Goal: Communication & Community: Answer question/provide support

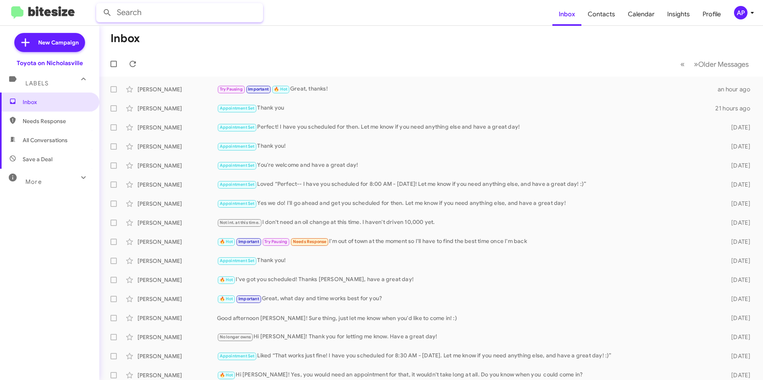
click at [208, 19] on input "text" at bounding box center [179, 12] width 167 height 19
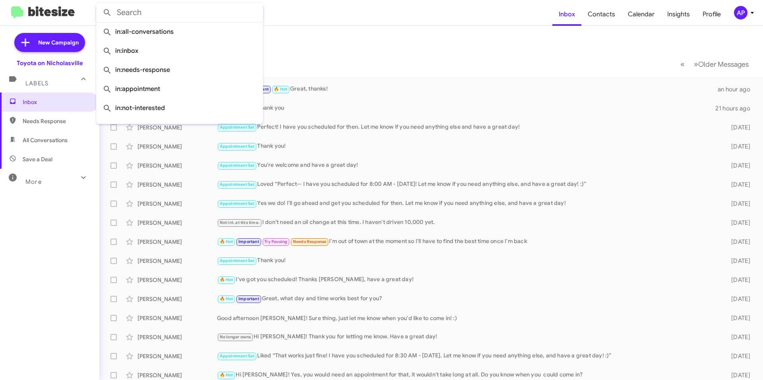
paste input "[US_VEHICLE_IDENTIFICATION_NUMBER]"
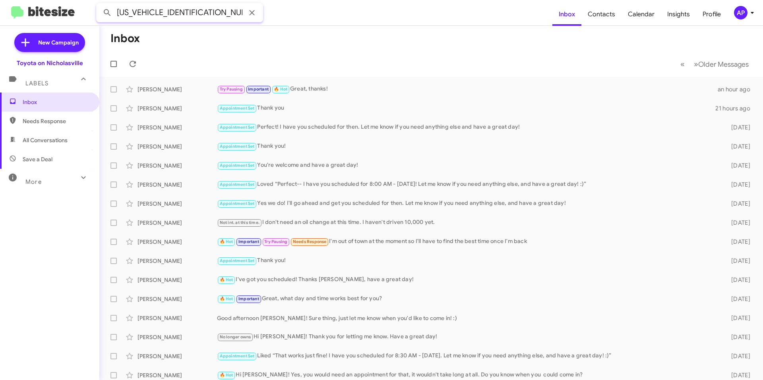
click at [99, 5] on button at bounding box center [107, 13] width 16 height 16
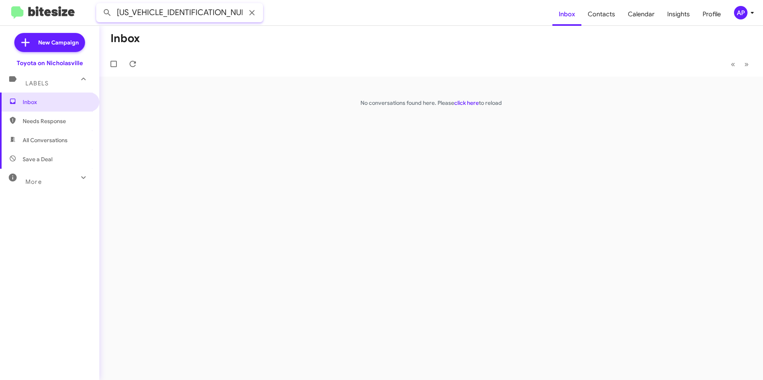
click at [180, 12] on input "[US_VEHICLE_IDENTIFICATION_NUMBER]" at bounding box center [179, 12] width 167 height 19
paste input "[PERSON_NAME]"
click at [99, 5] on button at bounding box center [107, 13] width 16 height 16
click at [166, 11] on input "[PERSON_NAME]" at bounding box center [179, 12] width 167 height 19
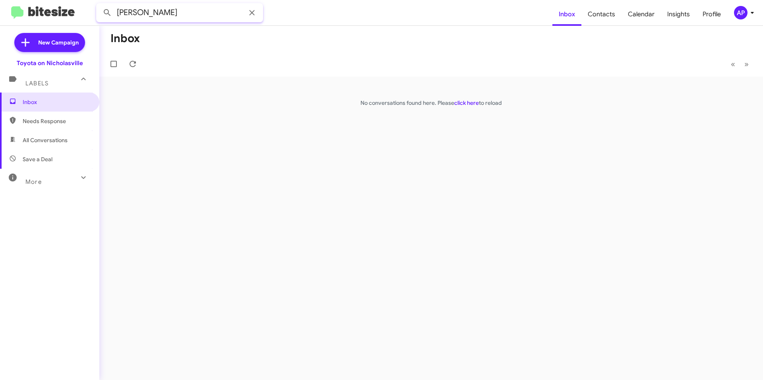
click at [166, 11] on input "[PERSON_NAME]" at bounding box center [179, 12] width 167 height 19
click at [99, 5] on button at bounding box center [107, 13] width 16 height 16
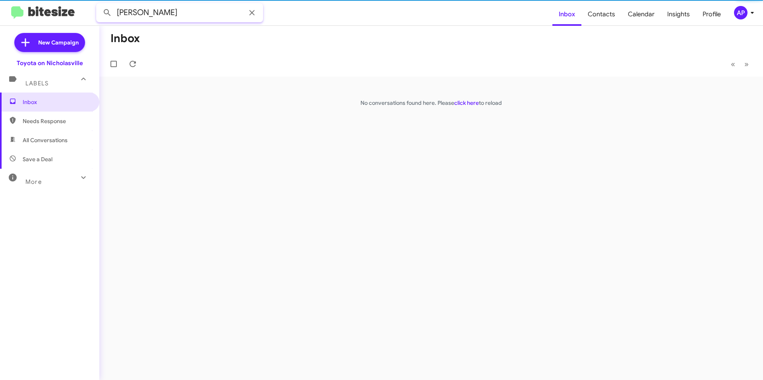
click at [164, 12] on input "[PERSON_NAME]" at bounding box center [179, 12] width 167 height 19
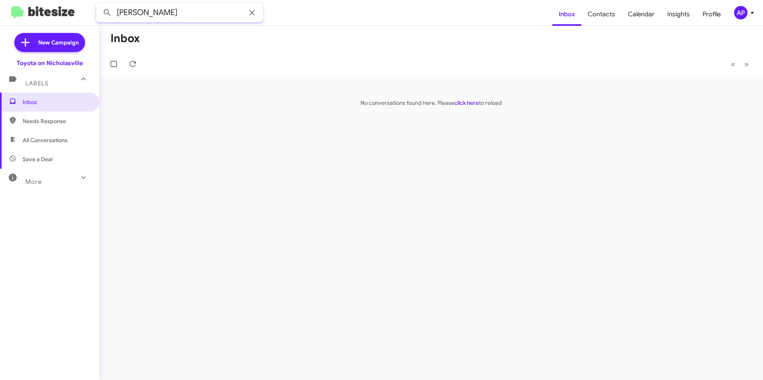
click at [164, 12] on input "[PERSON_NAME]" at bounding box center [179, 12] width 167 height 19
type input "[PERSON_NAME]"
click at [99, 5] on button at bounding box center [107, 13] width 16 height 16
click at [471, 105] on link "click here" at bounding box center [466, 102] width 25 height 7
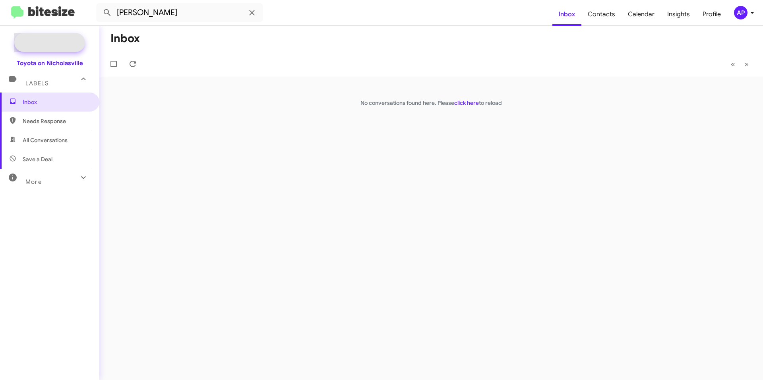
click at [47, 43] on span "New Campaign" at bounding box center [58, 43] width 41 height 8
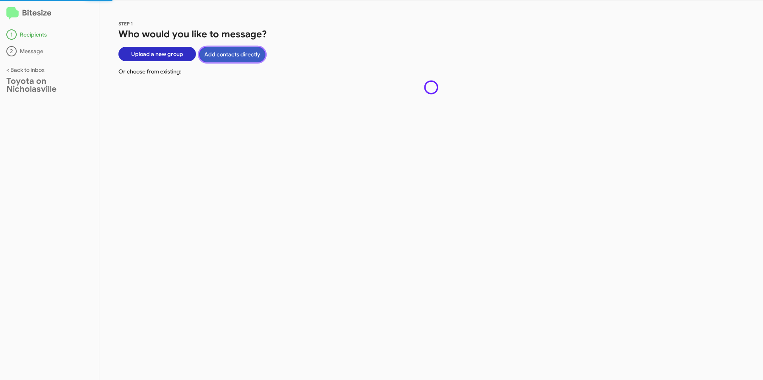
click at [233, 56] on button "Add contacts directly" at bounding box center [232, 55] width 66 height 16
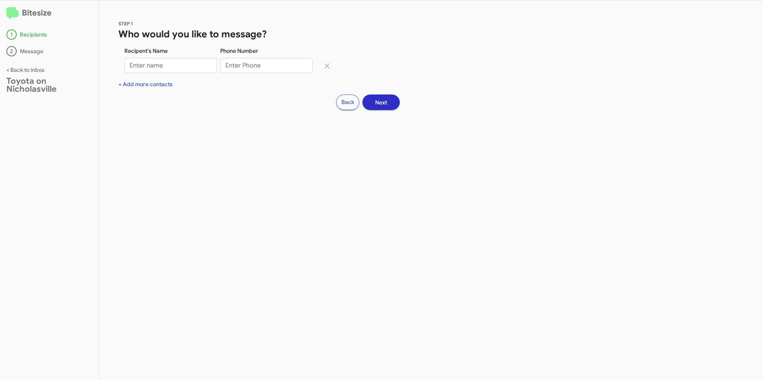
click at [87, 184] on div "Bitesize 1 Recipients 2 Message < Back to inbox Toyota on Nicholasville" at bounding box center [49, 190] width 99 height 380
click at [275, 71] on input "Phone Number" at bounding box center [266, 65] width 93 height 15
paste input "8595392245"
type input "8595392245"
click at [188, 68] on input "Recipent's Name" at bounding box center [170, 65] width 93 height 15
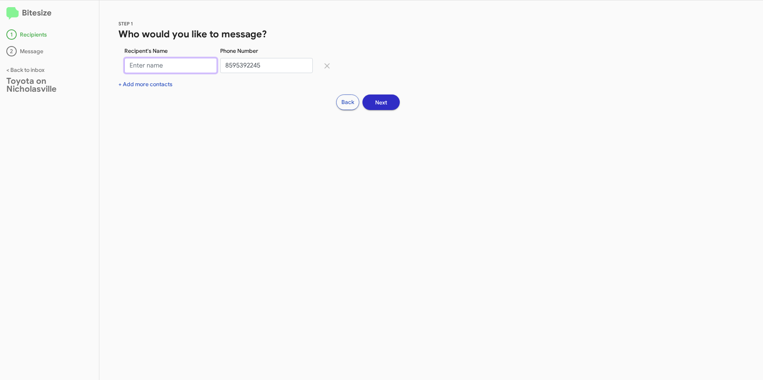
type input "p"
type input "[PERSON_NAME]"
click at [391, 103] on button "Next" at bounding box center [380, 103] width 37 height 16
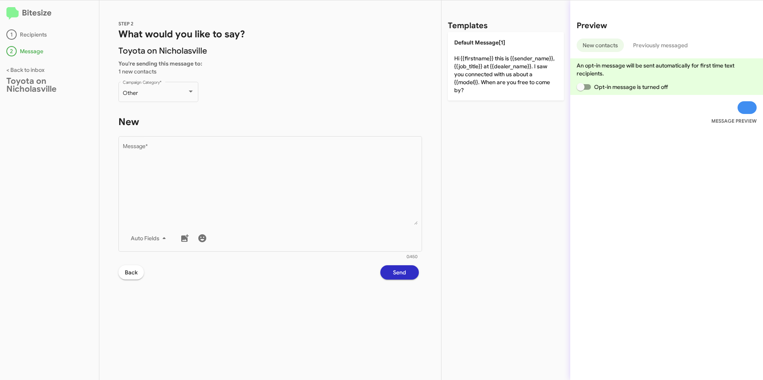
click at [43, 187] on div "Bitesize 1 Recipients 2 Message < Back to inbox Toyota on Nicholasville" at bounding box center [49, 190] width 99 height 380
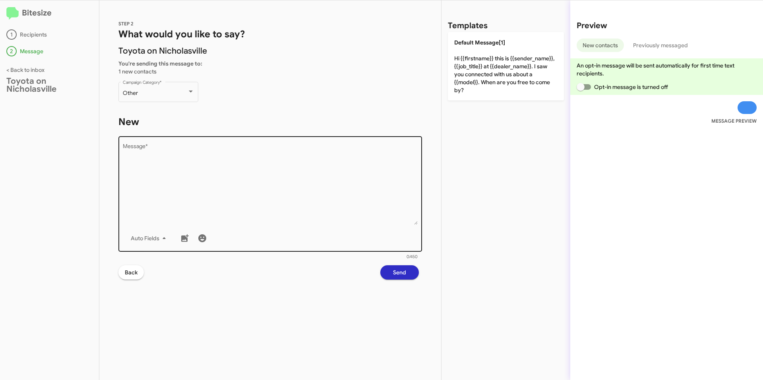
click at [289, 166] on textarea "Message *" at bounding box center [270, 184] width 295 height 81
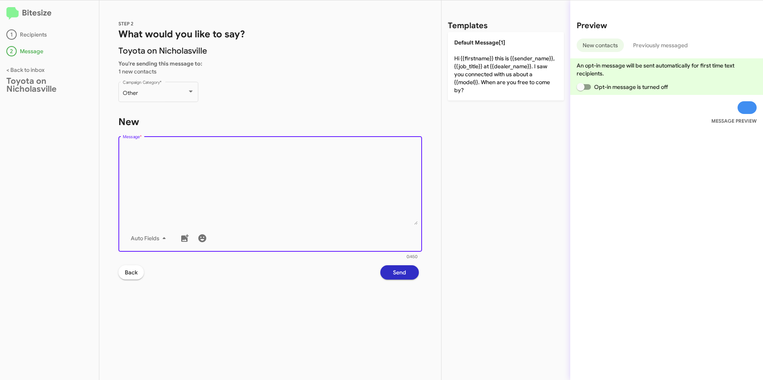
paste textarea "Good afternoon {{firstname}}! This is [PERSON_NAME] with Toyota on Nicholasvill…"
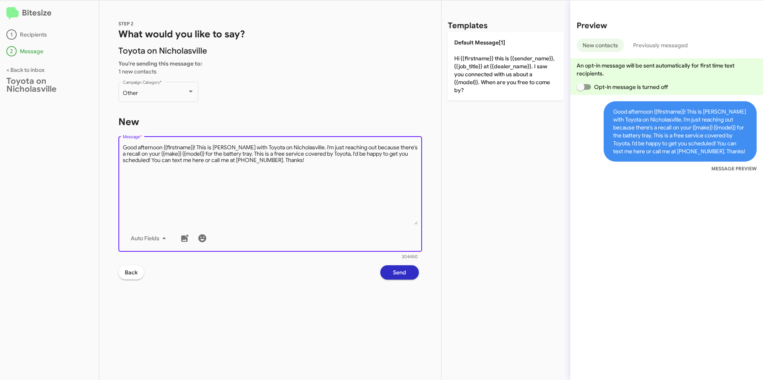
click at [235, 154] on textarea "Message *" at bounding box center [270, 184] width 295 height 81
click at [196, 177] on textarea "Message *" at bounding box center [270, 184] width 295 height 81
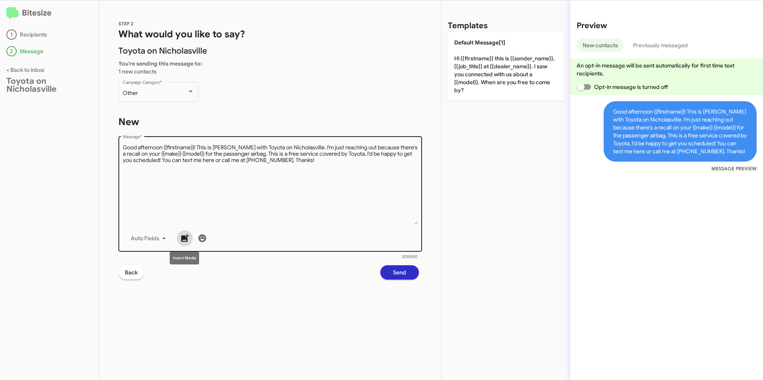
click at [180, 238] on icon "button" at bounding box center [185, 239] width 10 height 10
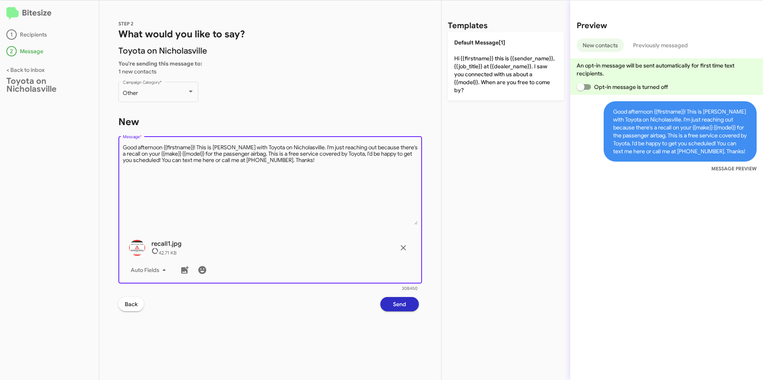
click at [213, 174] on textarea "Message *" at bounding box center [270, 184] width 295 height 81
click at [157, 147] on textarea "Message *" at bounding box center [270, 184] width 295 height 81
click at [192, 146] on textarea "Message *" at bounding box center [270, 184] width 295 height 81
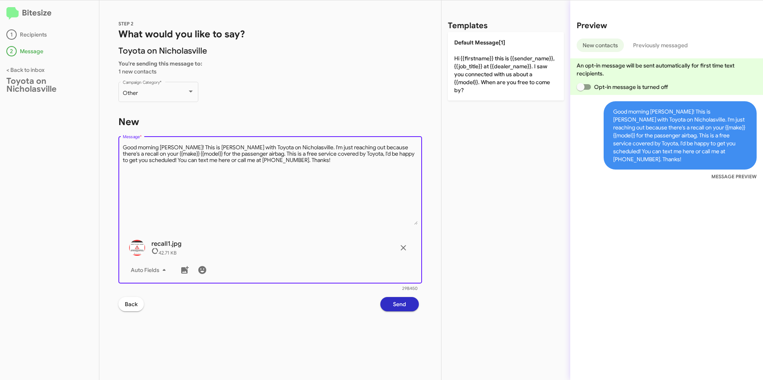
drag, startPoint x: 386, startPoint y: 163, endPoint x: 371, endPoint y: 166, distance: 14.5
click at [386, 163] on textarea "Message *" at bounding box center [270, 184] width 295 height 81
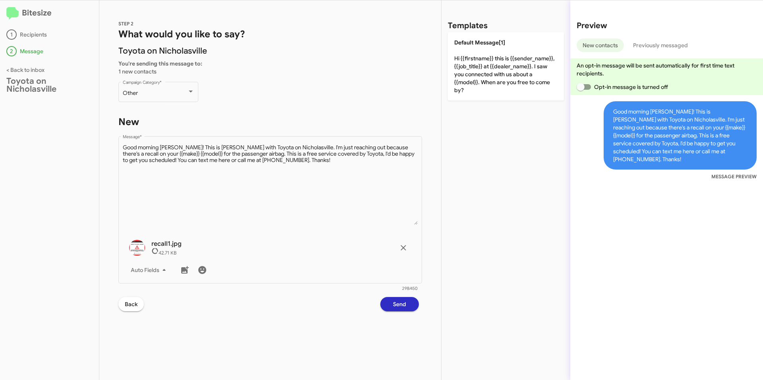
click at [58, 250] on div "Bitesize 1 Recipients 2 Message < Back to inbox Toyota on Nicholasville" at bounding box center [49, 190] width 99 height 380
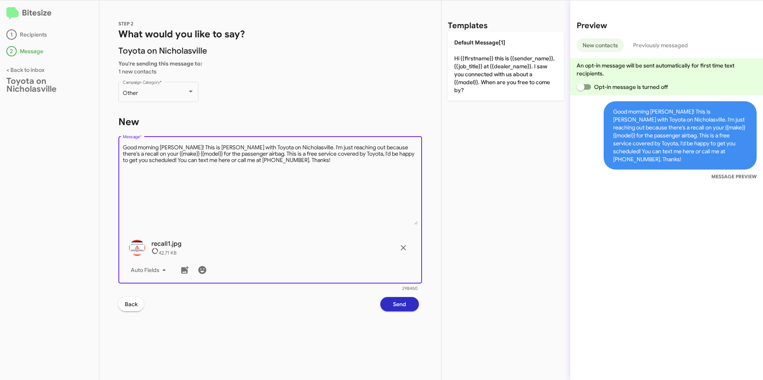
drag, startPoint x: 168, startPoint y: 153, endPoint x: 120, endPoint y: 154, distance: 48.1
click at [120, 154] on div "Drop image here to insert recall1.jpg 42.71 KB Auto Fields Message *" at bounding box center [270, 209] width 304 height 149
type textarea "Good morning [PERSON_NAME]! This is [PERSON_NAME] with Toyota on Nicholasville.…"
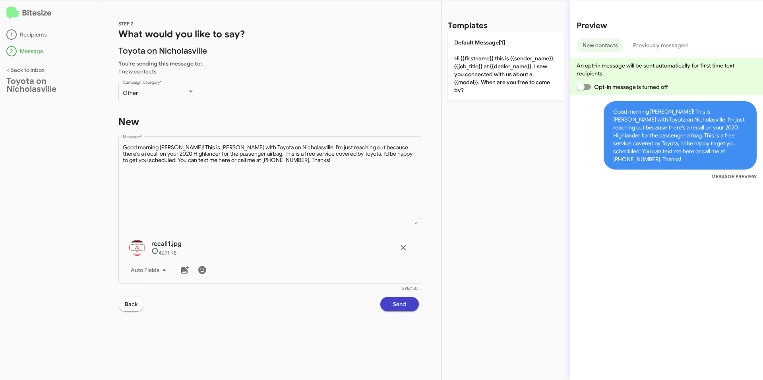
click at [397, 303] on span "Send" at bounding box center [399, 304] width 13 height 14
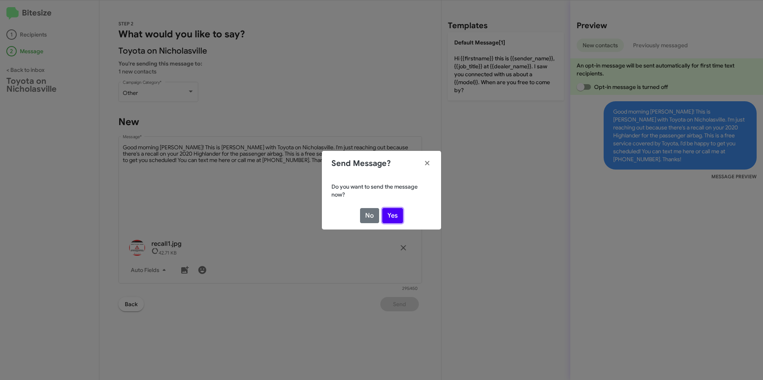
click at [397, 216] on button "Yes" at bounding box center [392, 215] width 21 height 15
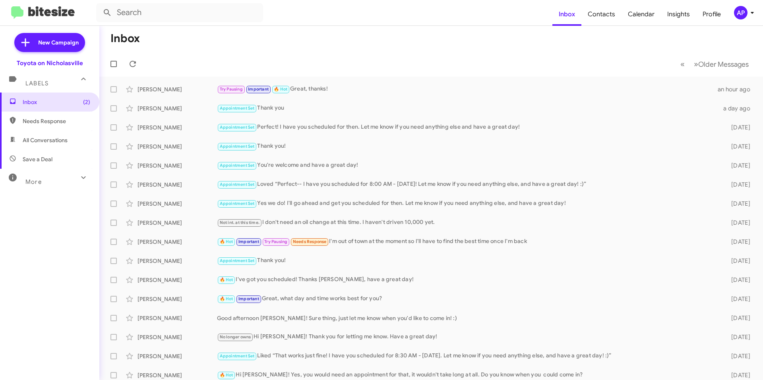
drag, startPoint x: 41, startPoint y: 140, endPoint x: 40, endPoint y: 145, distance: 4.8
click at [41, 140] on span "All Conversations" at bounding box center [45, 140] width 45 height 8
type input "in:all-conversations"
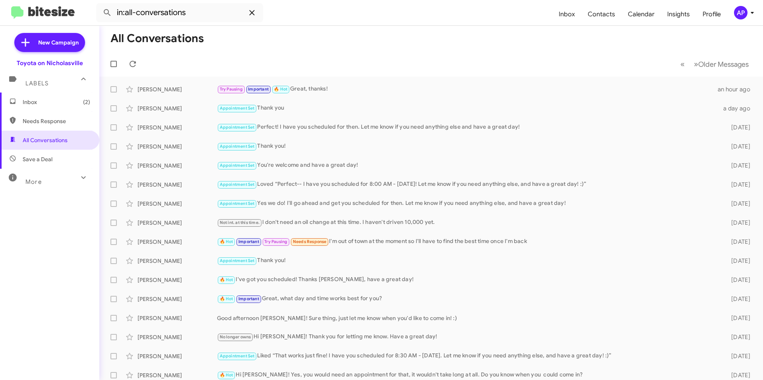
click at [252, 13] on icon at bounding box center [251, 12] width 5 height 5
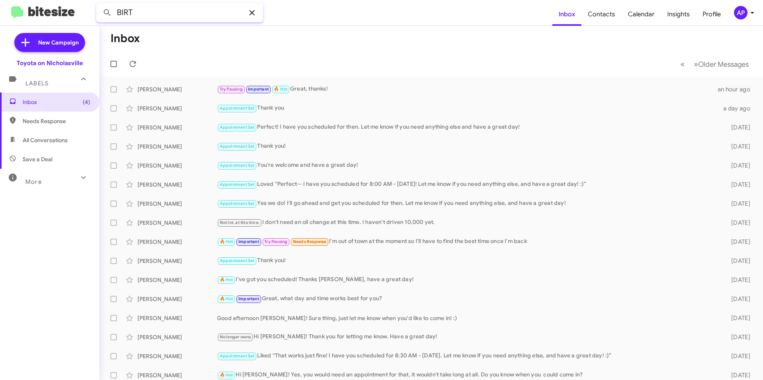
type input "BIRT"
click at [99, 5] on button at bounding box center [107, 13] width 16 height 16
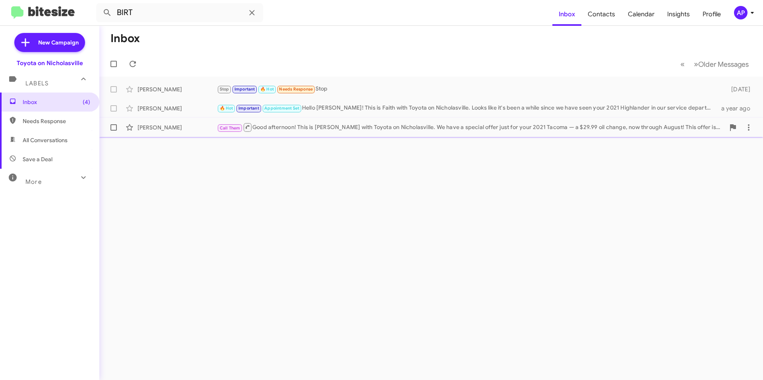
click at [190, 122] on div "[PERSON_NAME] Call Them Good afternoon! This is [PERSON_NAME] with Toyota on Ni…" at bounding box center [431, 128] width 651 height 16
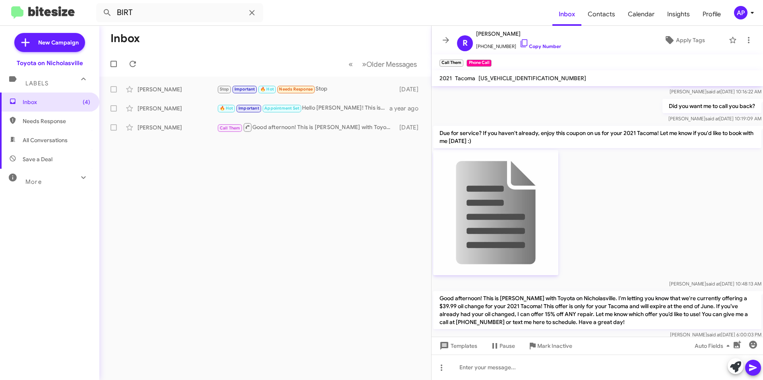
scroll to position [262, 0]
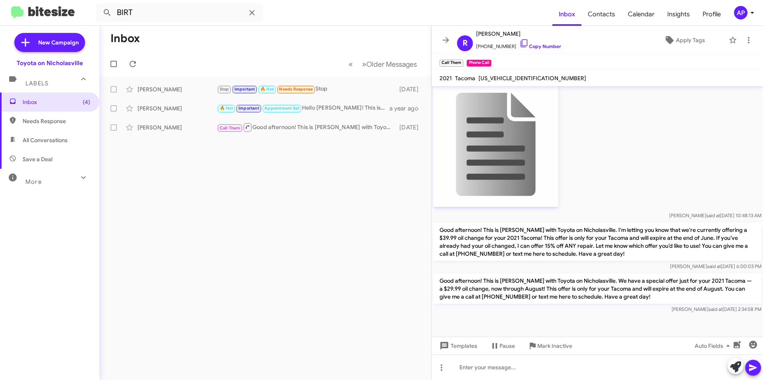
click at [359, 220] on div "Inbox « Previous » Next Older Messages [PERSON_NAME] Stop Important 🔥 Hot Needs…" at bounding box center [265, 203] width 332 height 355
click at [450, 37] on icon at bounding box center [446, 40] width 10 height 10
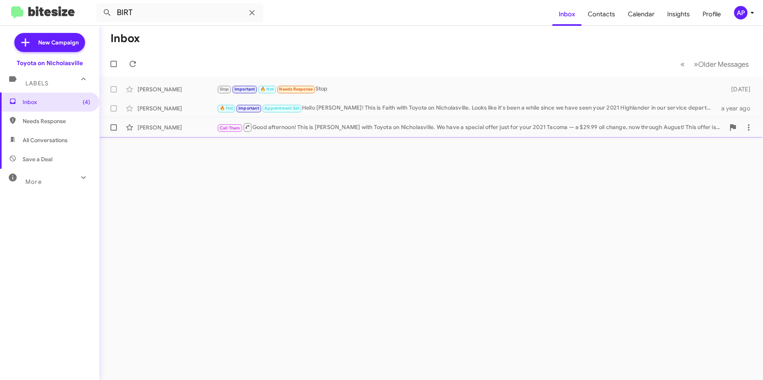
click at [302, 128] on div "Call Them Good afternoon! This is [PERSON_NAME] with Toyota on Nicholasville. W…" at bounding box center [471, 127] width 508 height 10
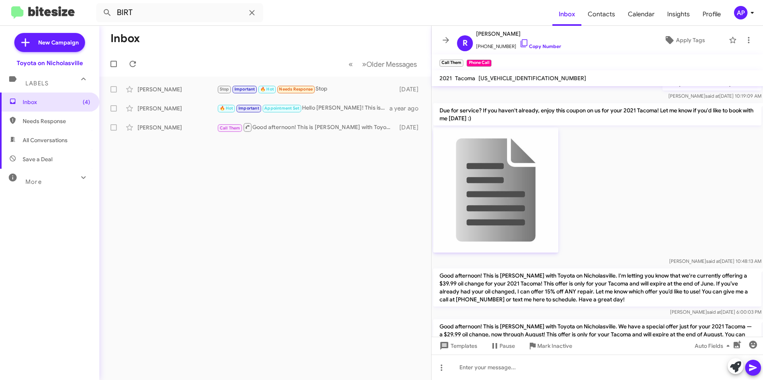
scroll to position [262, 0]
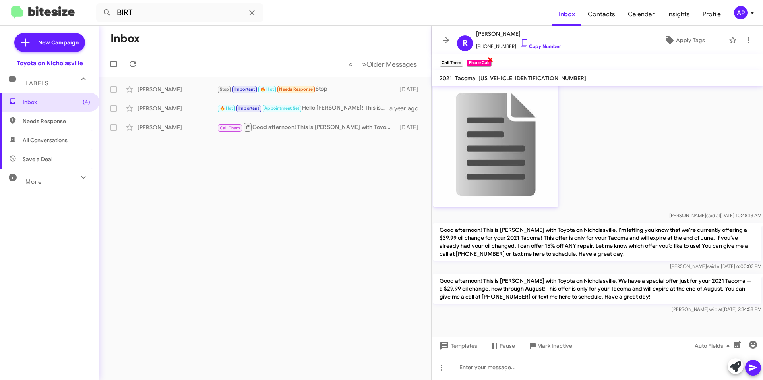
click at [490, 57] on span "×" at bounding box center [490, 59] width 6 height 10
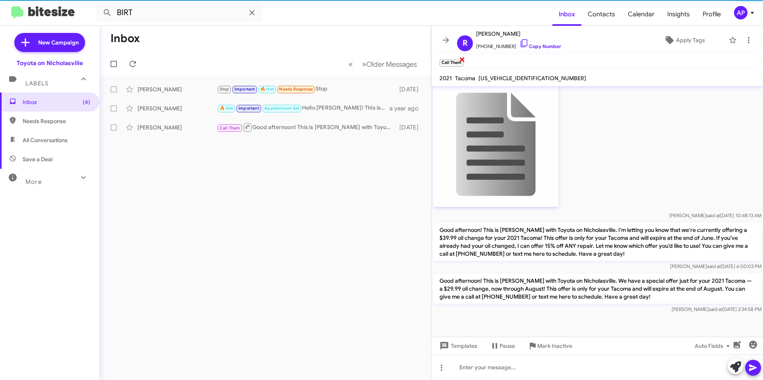
click at [461, 60] on span "×" at bounding box center [462, 59] width 6 height 10
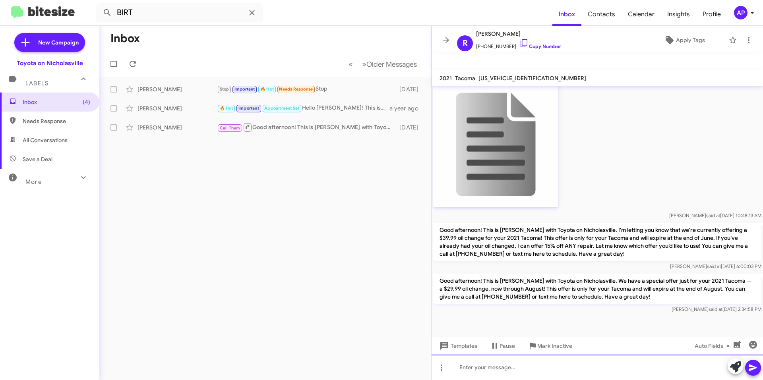
click at [485, 376] on div at bounding box center [597, 367] width 331 height 25
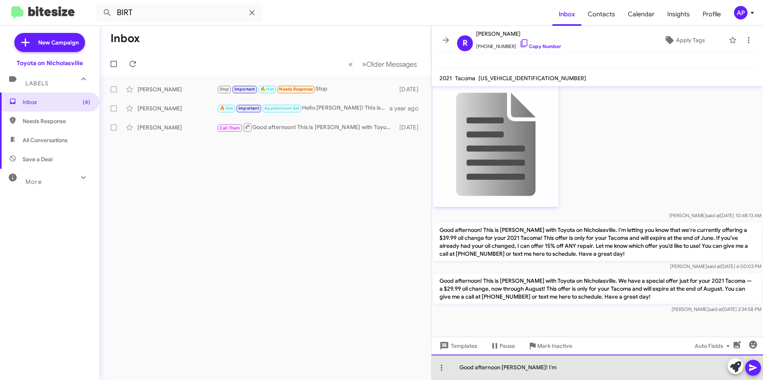
drag, startPoint x: 541, startPoint y: 371, endPoint x: 420, endPoint y: 372, distance: 121.6
click at [420, 372] on div "Inbox « Previous » Next Older Messages [PERSON_NAME] Stop Important 🔥 Hot Needs…" at bounding box center [431, 203] width 664 height 355
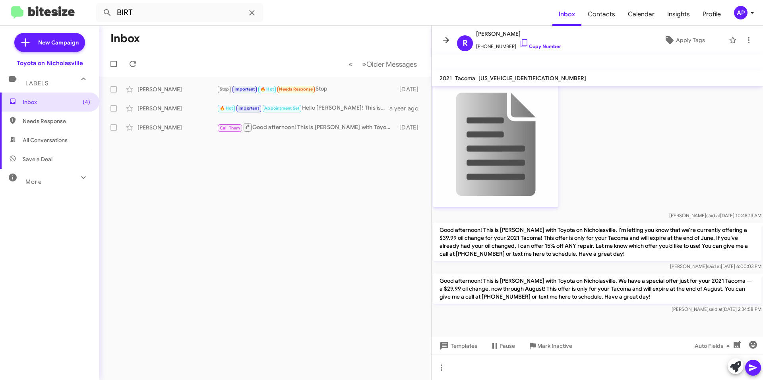
click at [446, 36] on icon at bounding box center [446, 40] width 10 height 10
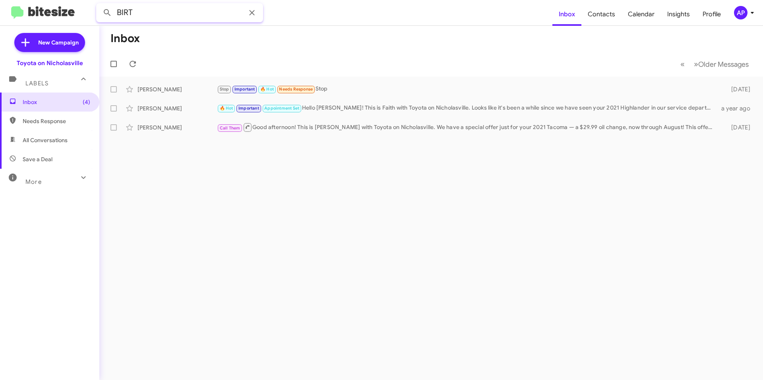
click at [178, 14] on input "BIRT" at bounding box center [179, 12] width 167 height 19
paste input "8593334295"
type input "8593334295"
click at [99, 5] on button at bounding box center [107, 13] width 16 height 16
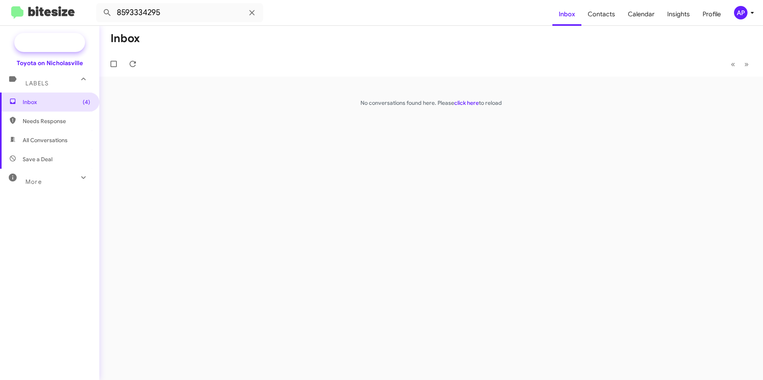
click at [56, 37] on span "New Campaign" at bounding box center [49, 42] width 71 height 19
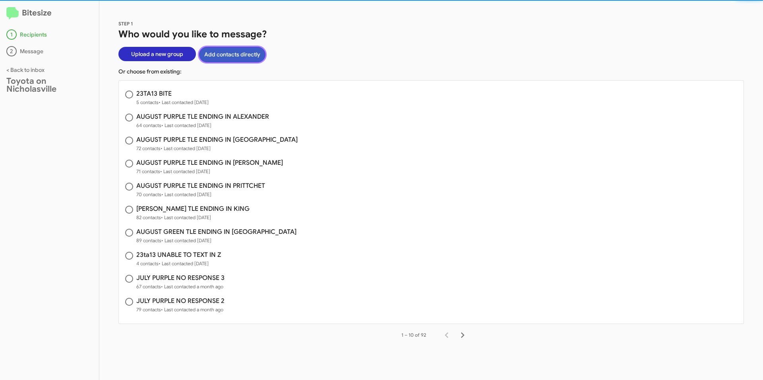
click at [249, 52] on button "Add contacts directly" at bounding box center [232, 55] width 66 height 16
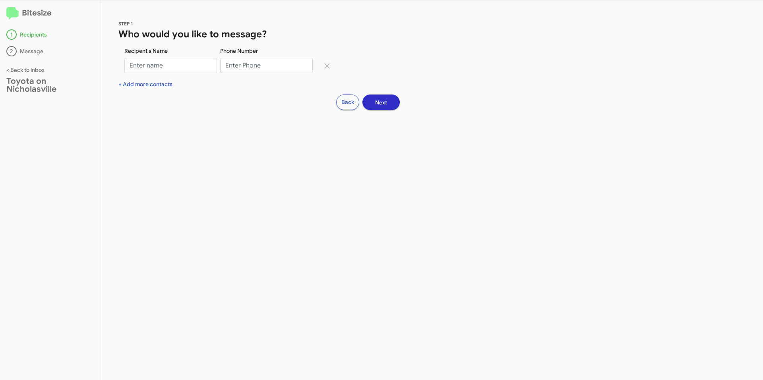
click at [156, 84] on div "+ Add more contacts" at bounding box center [431, 84] width 626 height 8
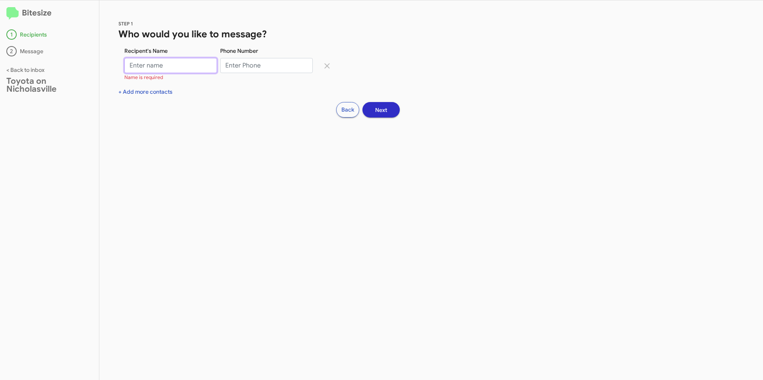
click at [163, 60] on input "Recipent's Name" at bounding box center [170, 65] width 93 height 15
type input "[PERSON_NAME]"
click at [131, 89] on div "+ Add more contacts" at bounding box center [431, 92] width 626 height 8
click at [265, 64] on input "Phone Number" at bounding box center [275, 65] width 110 height 15
click at [220, 60] on input "Phone Number" at bounding box center [275, 65] width 110 height 15
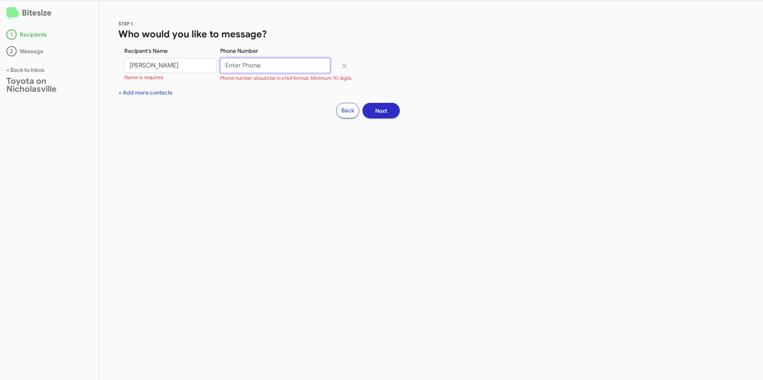
paste input "8595530014"
type input "8595530014"
click at [152, 97] on div "STEP 1 Who would you like to message? Recipent's Name [PERSON_NAME] Name is req…" at bounding box center [431, 190] width 664 height 380
click at [153, 95] on div "+ Add more contacts" at bounding box center [431, 93] width 626 height 8
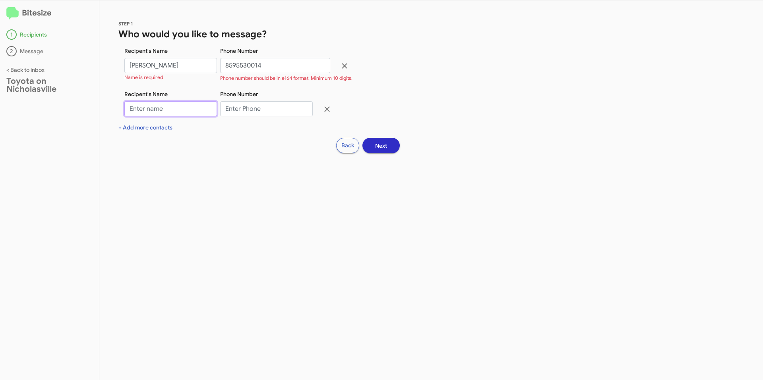
click at [163, 111] on input "Recipent's Name" at bounding box center [170, 108] width 93 height 15
type input "[PERSON_NAME]"
click at [256, 111] on input "Phone Number" at bounding box center [266, 108] width 93 height 15
paste input "8593334295"
type input "8593334295"
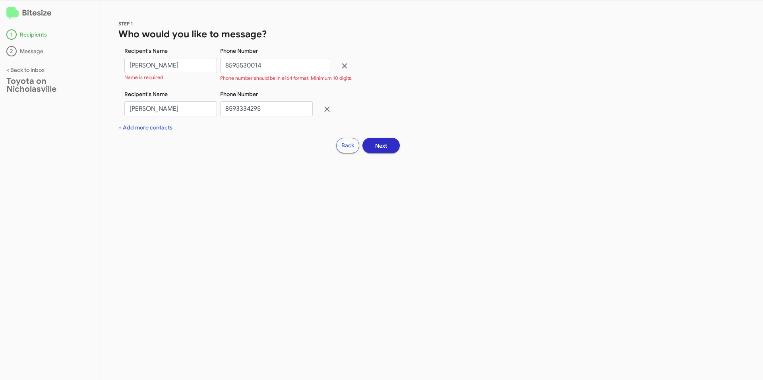
click at [386, 145] on span "Next" at bounding box center [381, 146] width 12 height 14
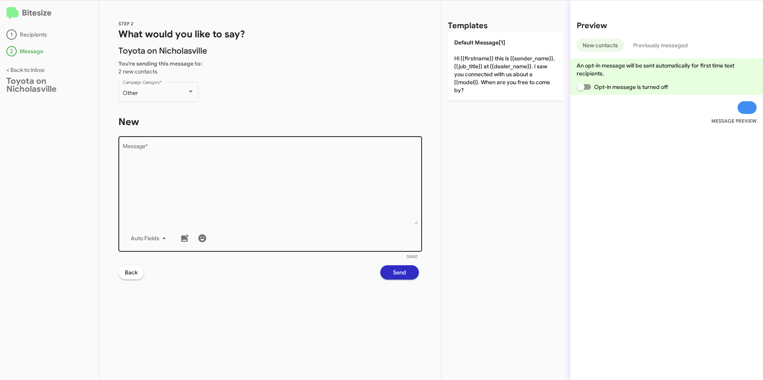
click at [297, 168] on textarea "Message *" at bounding box center [270, 184] width 295 height 81
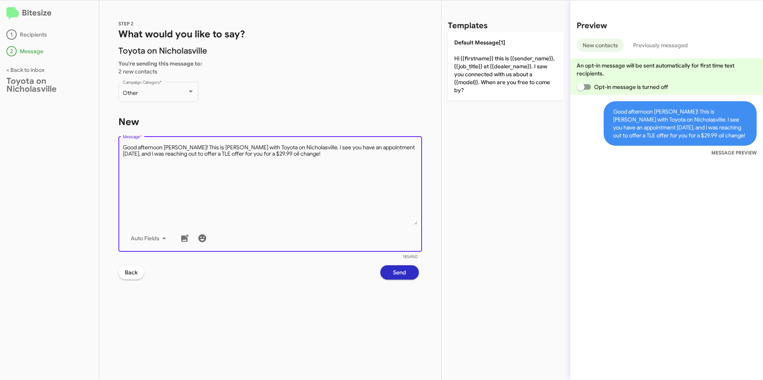
click at [219, 167] on textarea "Message *" at bounding box center [270, 184] width 295 height 81
click at [317, 161] on textarea "Message *" at bounding box center [270, 184] width 295 height 81
click at [196, 155] on textarea "Message *" at bounding box center [270, 184] width 295 height 81
click at [357, 163] on textarea "Message *" at bounding box center [270, 184] width 295 height 81
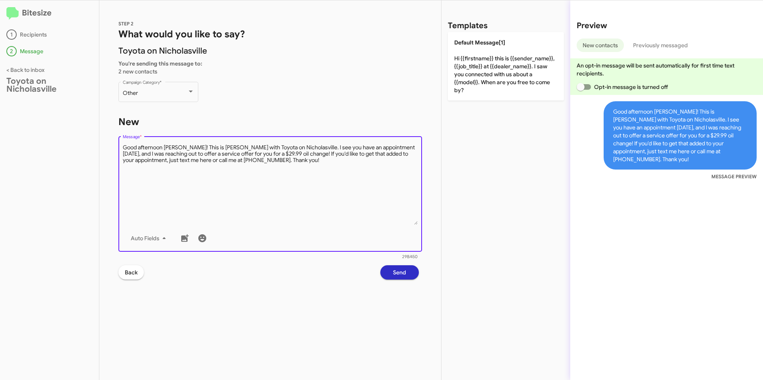
type textarea "Good afternoon [PERSON_NAME]! This is [PERSON_NAME] with Toyota on Nicholasvill…"
click at [406, 274] on button "Send" at bounding box center [399, 273] width 39 height 14
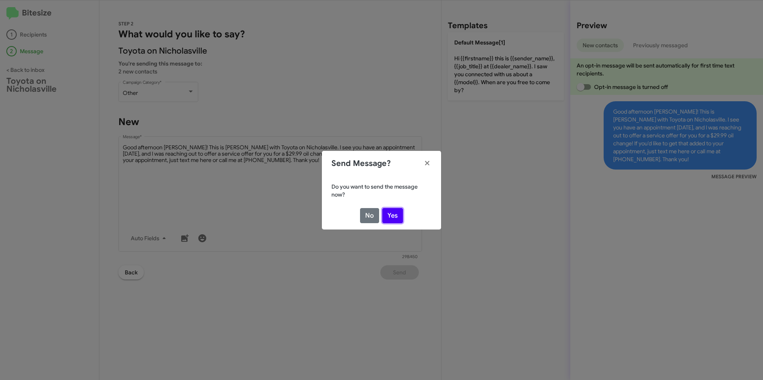
click at [396, 220] on button "Yes" at bounding box center [392, 215] width 21 height 15
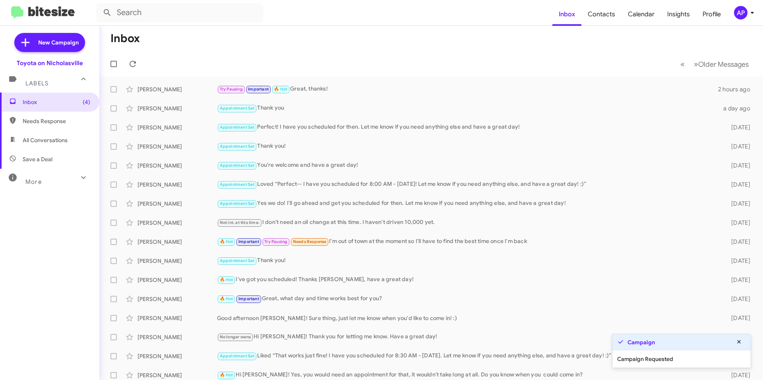
click at [297, 50] on mat-toolbar-row "Inbox" at bounding box center [431, 38] width 664 height 25
click at [57, 140] on span "All Conversations" at bounding box center [45, 140] width 45 height 8
type input "in:all-conversations"
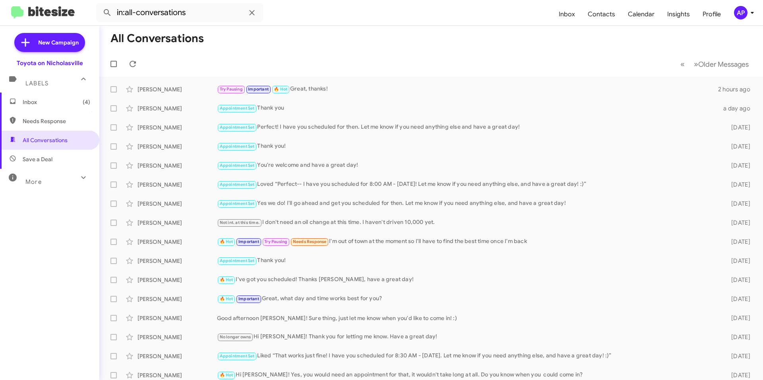
click at [67, 103] on span "Inbox (4)" at bounding box center [57, 102] width 68 height 8
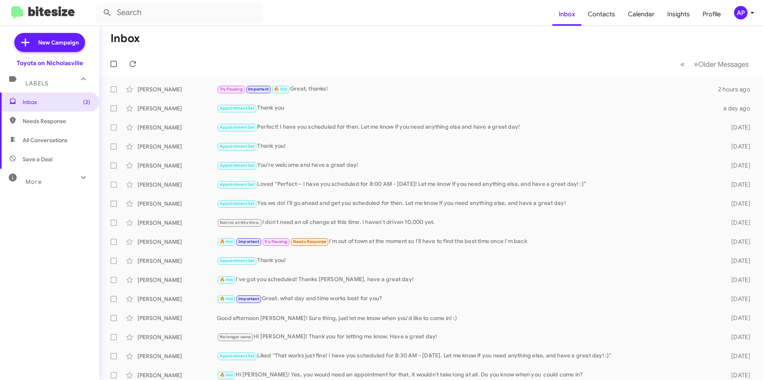
click at [51, 143] on span "All Conversations" at bounding box center [45, 140] width 45 height 8
type input "in:all-conversations"
